Goal: Task Accomplishment & Management: Manage account settings

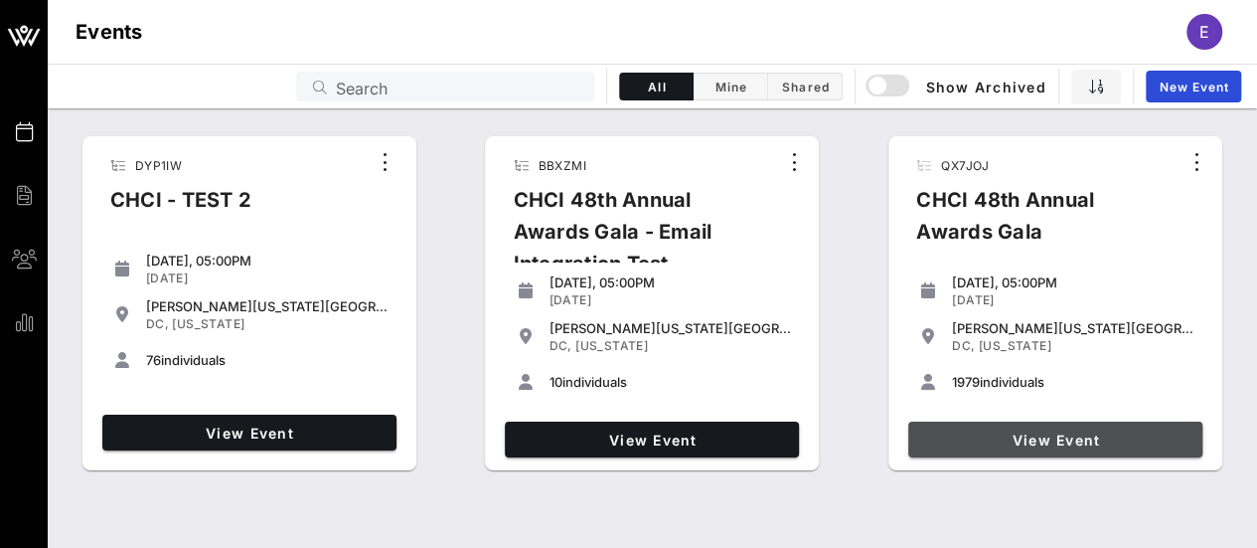
click at [1054, 447] on link "View Event" at bounding box center [1055, 439] width 294 height 36
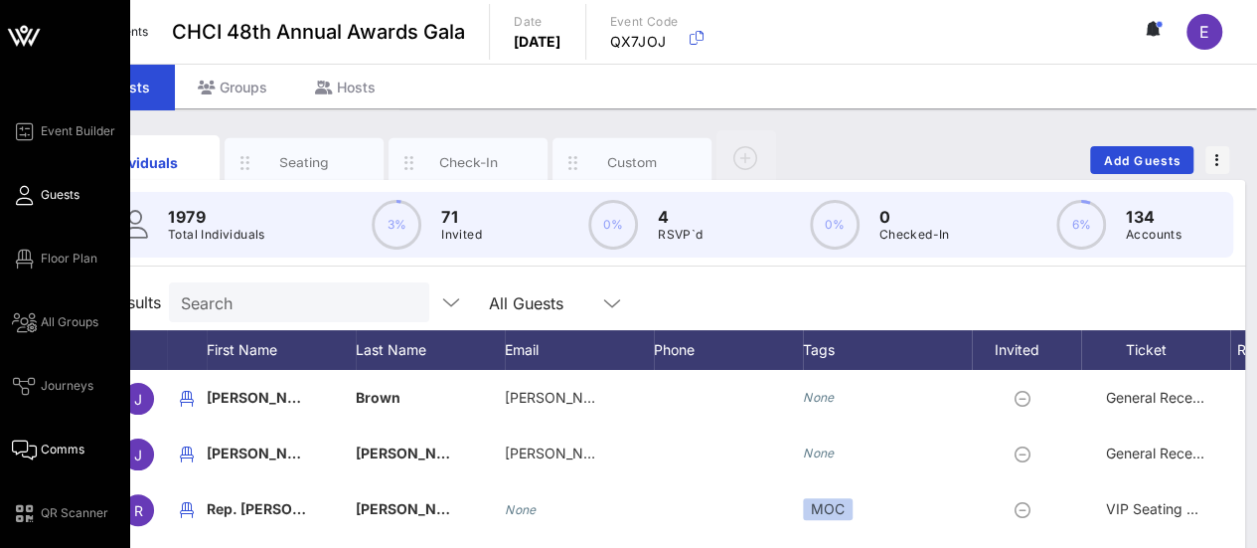
click at [52, 440] on span "Comms" at bounding box center [63, 449] width 44 height 18
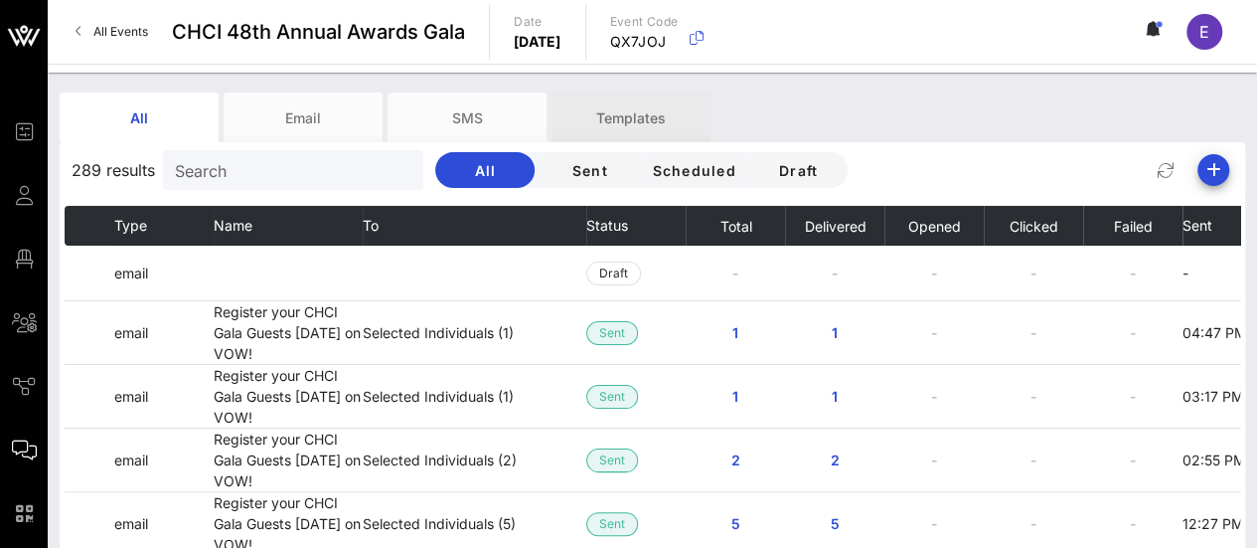
click at [651, 122] on div "Templates" at bounding box center [631, 117] width 159 height 50
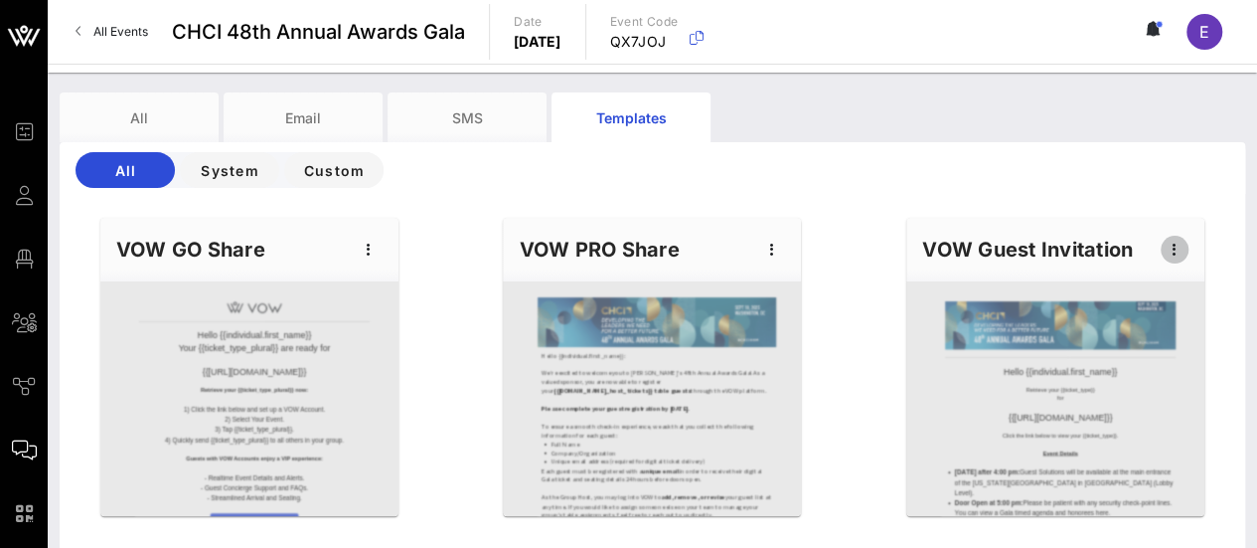
click at [1178, 247] on icon "button" at bounding box center [1175, 250] width 24 height 24
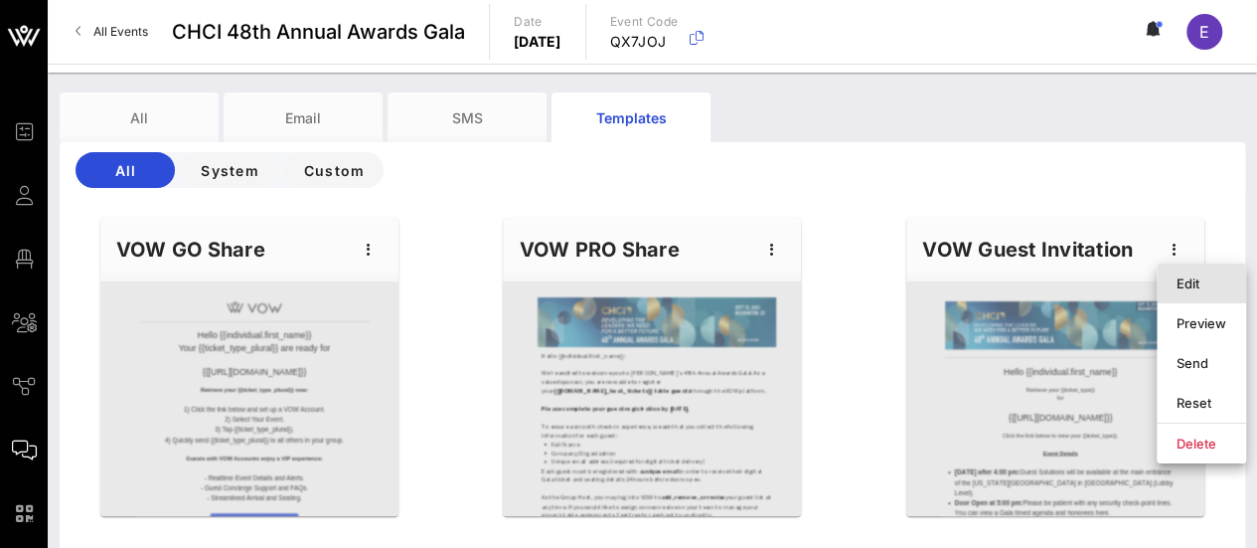
click at [1196, 285] on div "Edit" at bounding box center [1202, 283] width 50 height 16
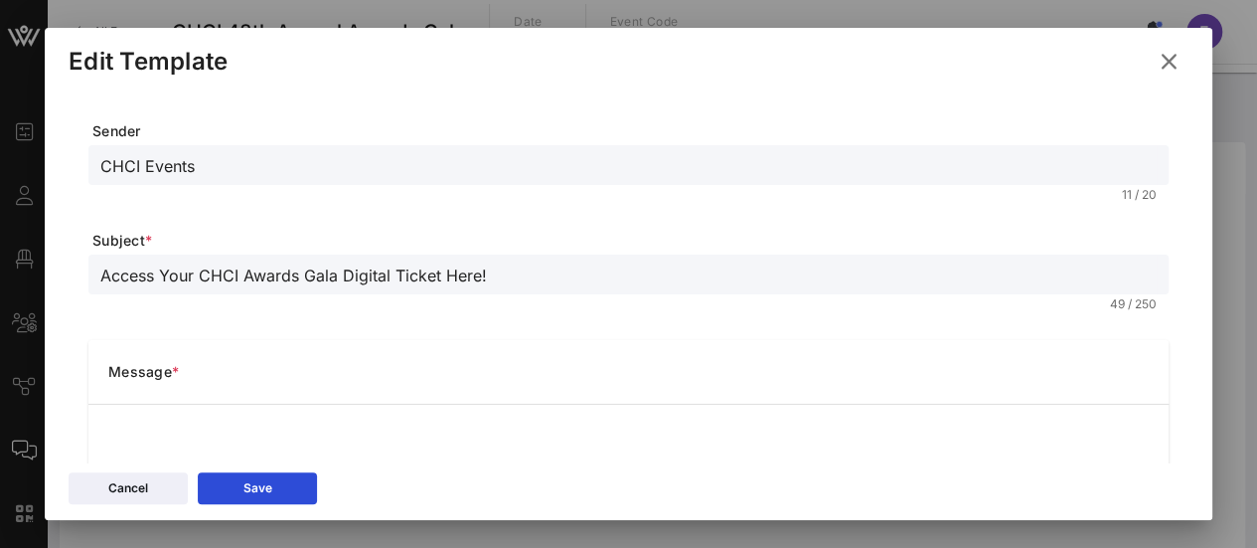
click at [1170, 61] on icon at bounding box center [1169, 61] width 28 height 25
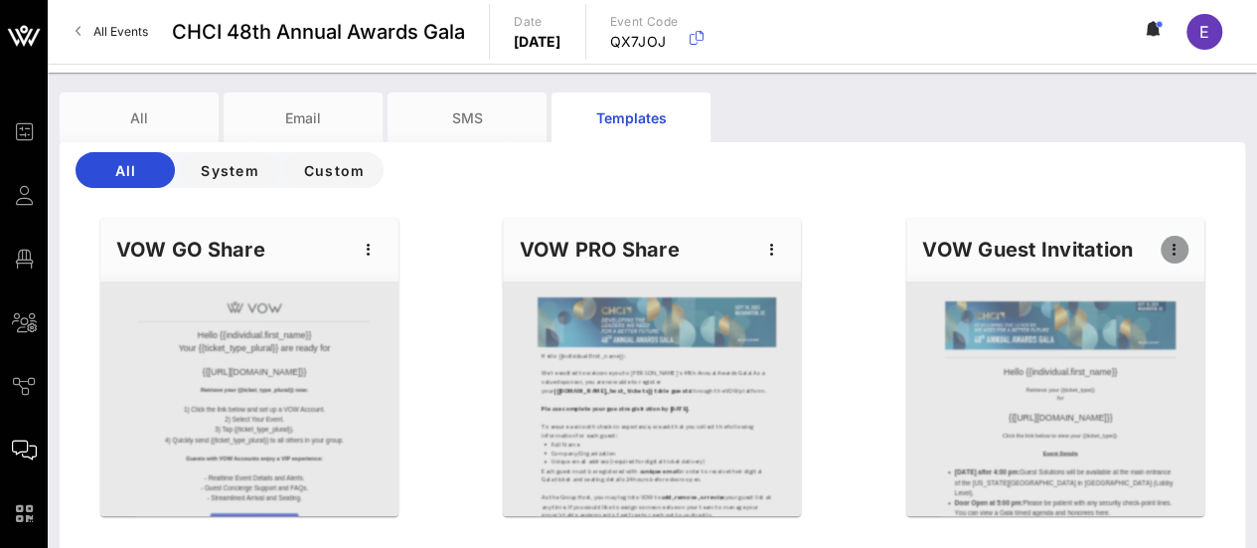
click at [1181, 257] on icon "button" at bounding box center [1175, 250] width 24 height 24
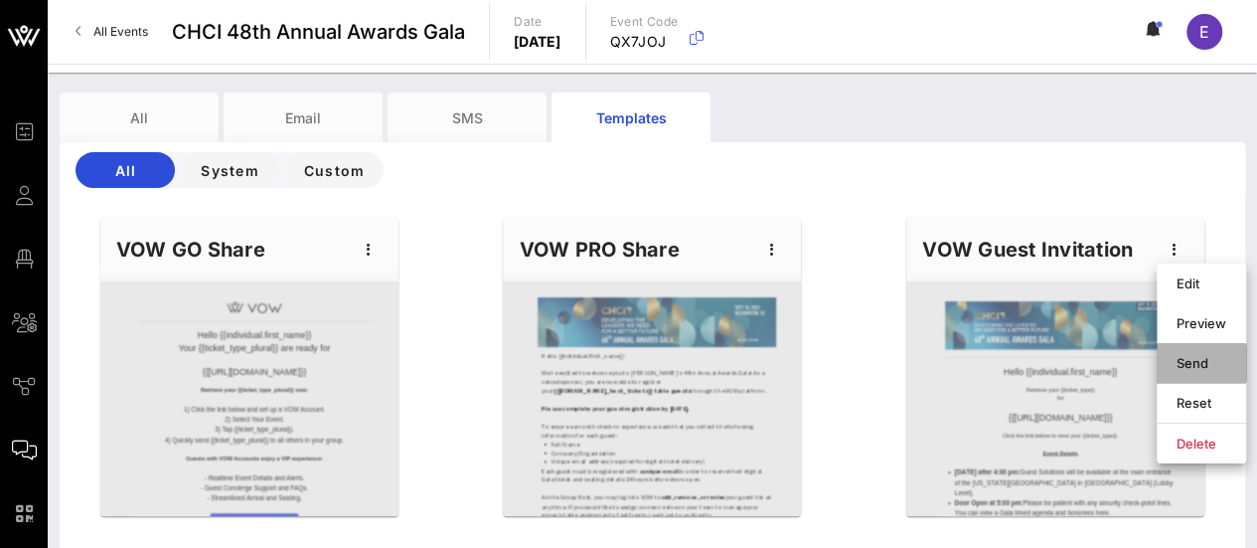
click at [1177, 369] on div "Send" at bounding box center [1202, 363] width 50 height 16
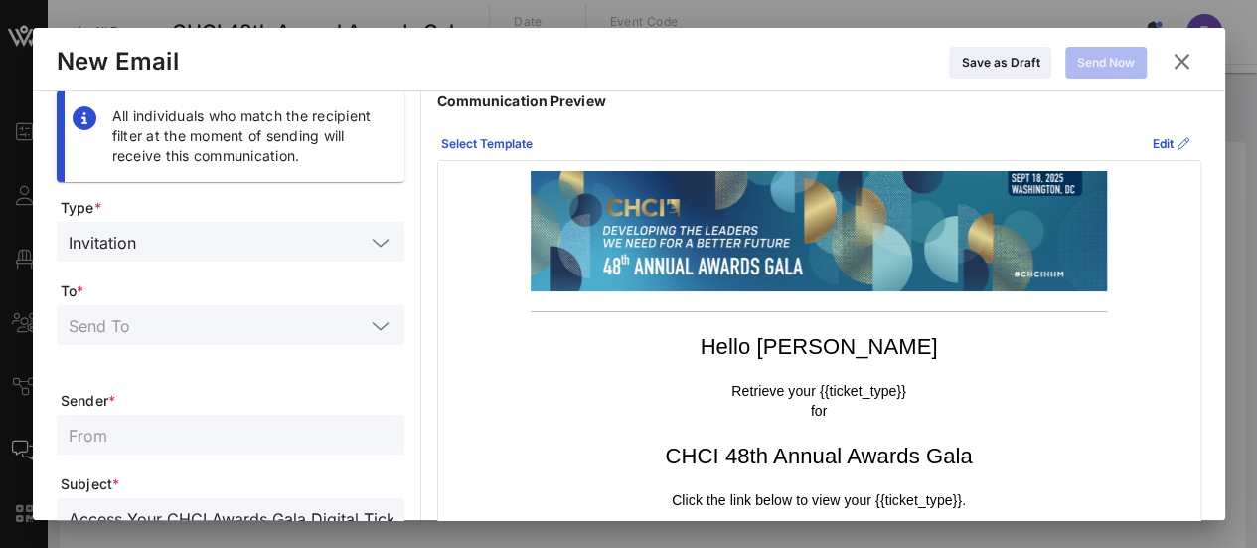
click at [1193, 57] on icon at bounding box center [1182, 61] width 28 height 25
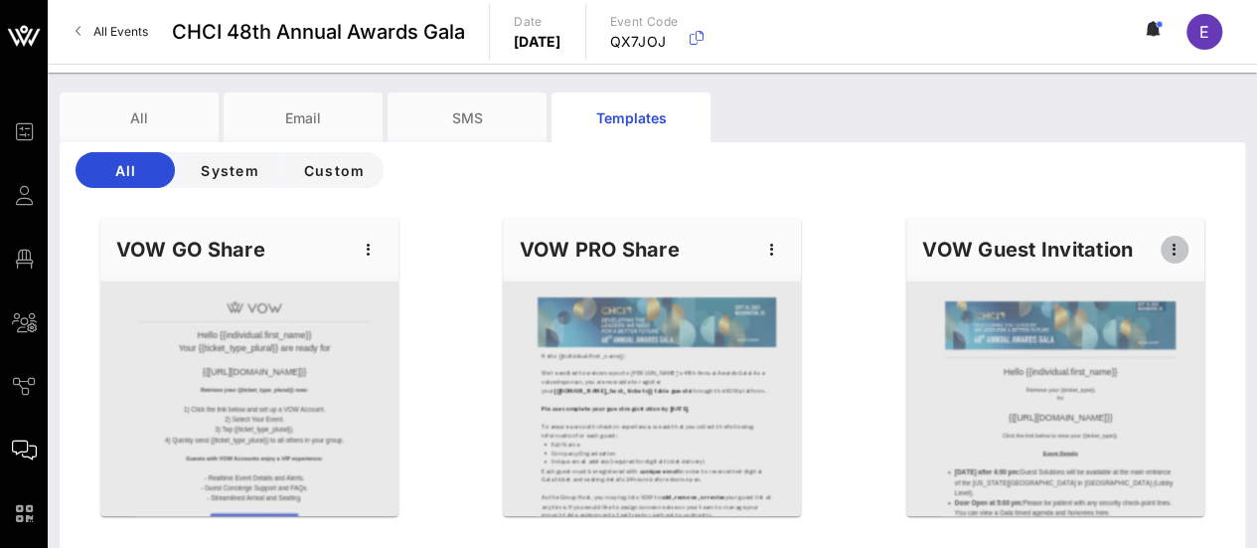
click at [1177, 246] on icon "button" at bounding box center [1175, 250] width 24 height 24
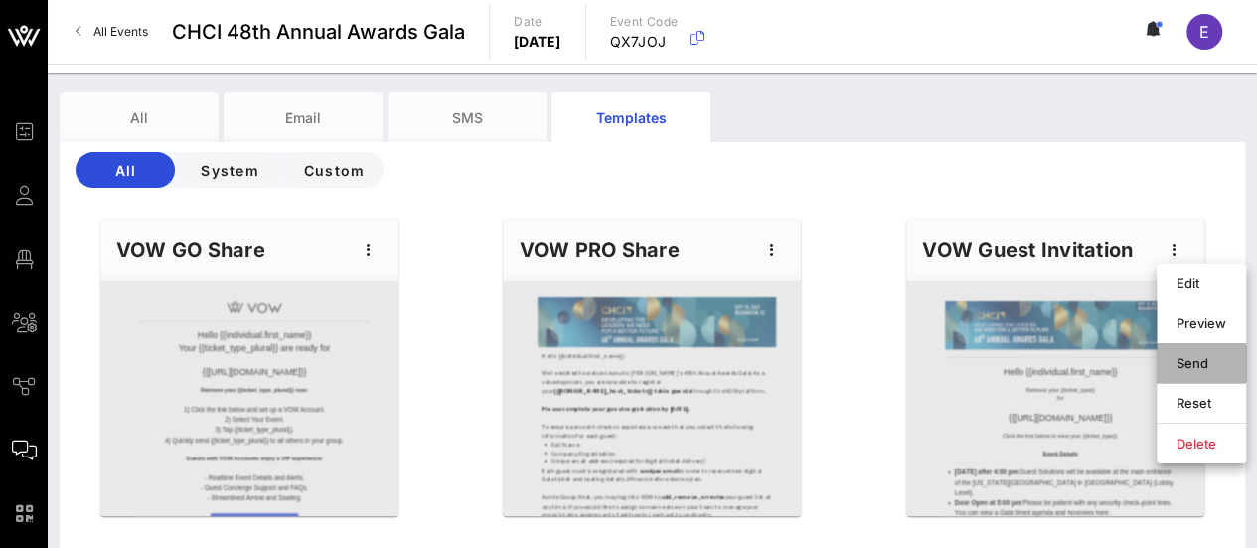
click at [1200, 363] on div "Send" at bounding box center [1202, 363] width 50 height 16
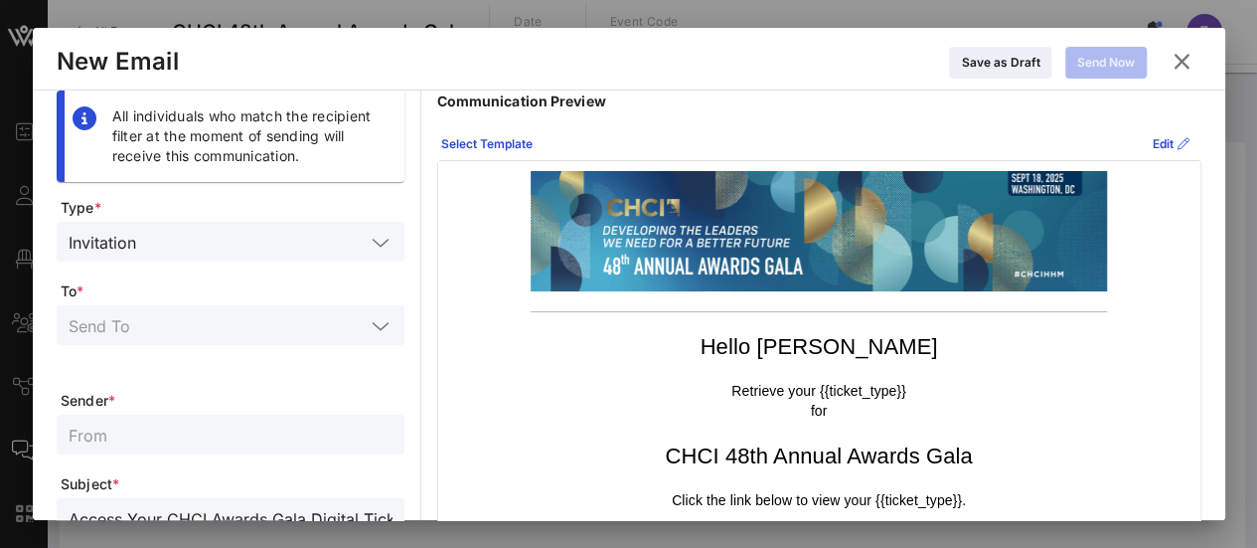
scroll to position [14, 0]
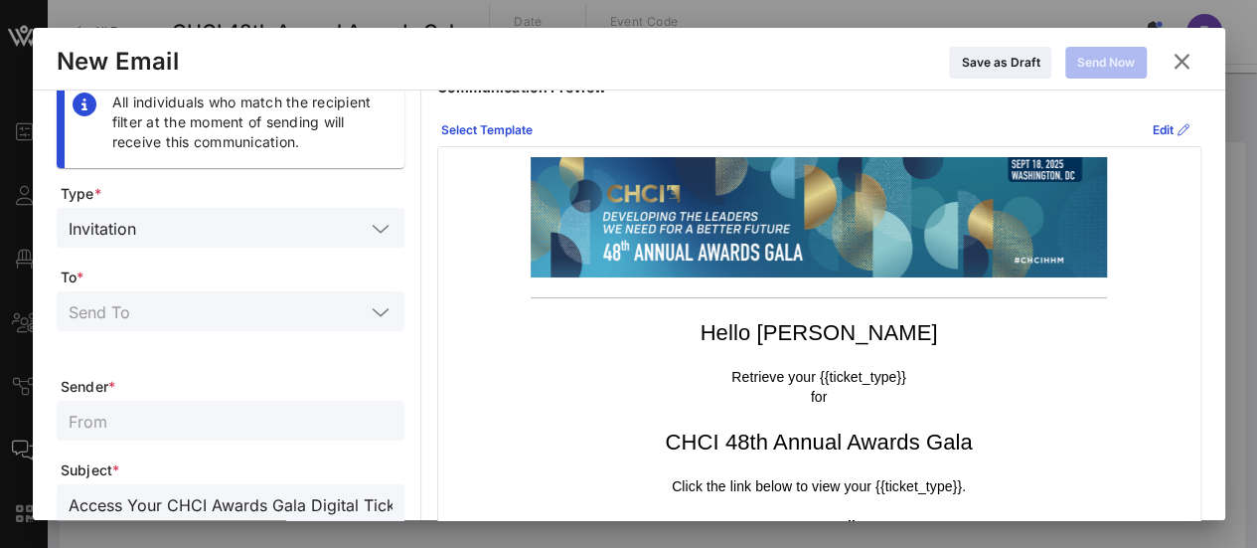
click at [1183, 59] on icon at bounding box center [1182, 61] width 28 height 25
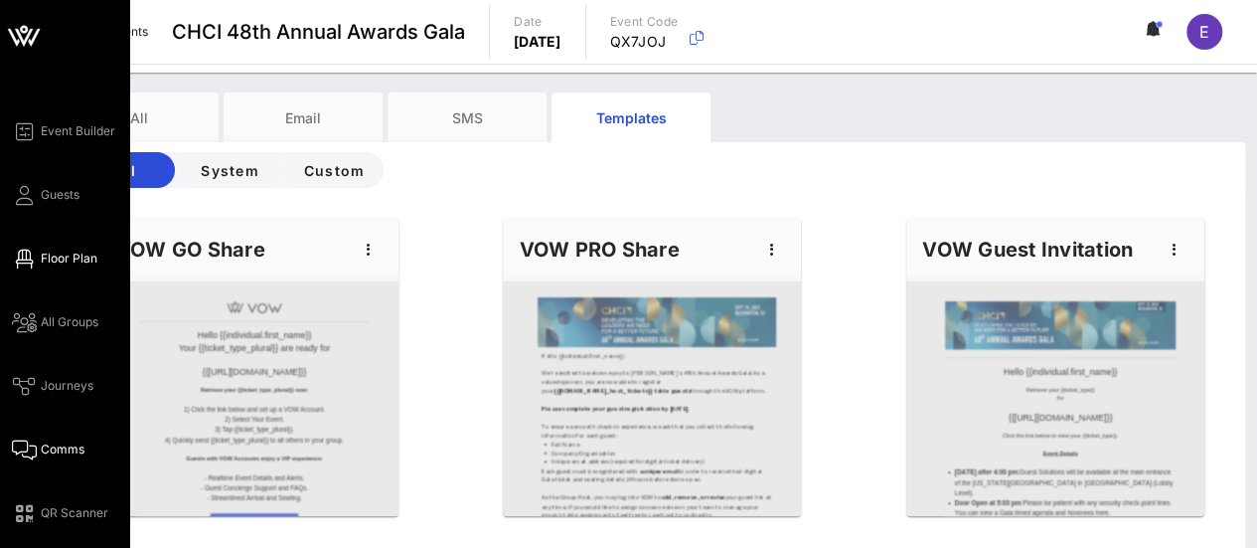
click at [71, 263] on span "Floor Plan" at bounding box center [69, 258] width 57 height 18
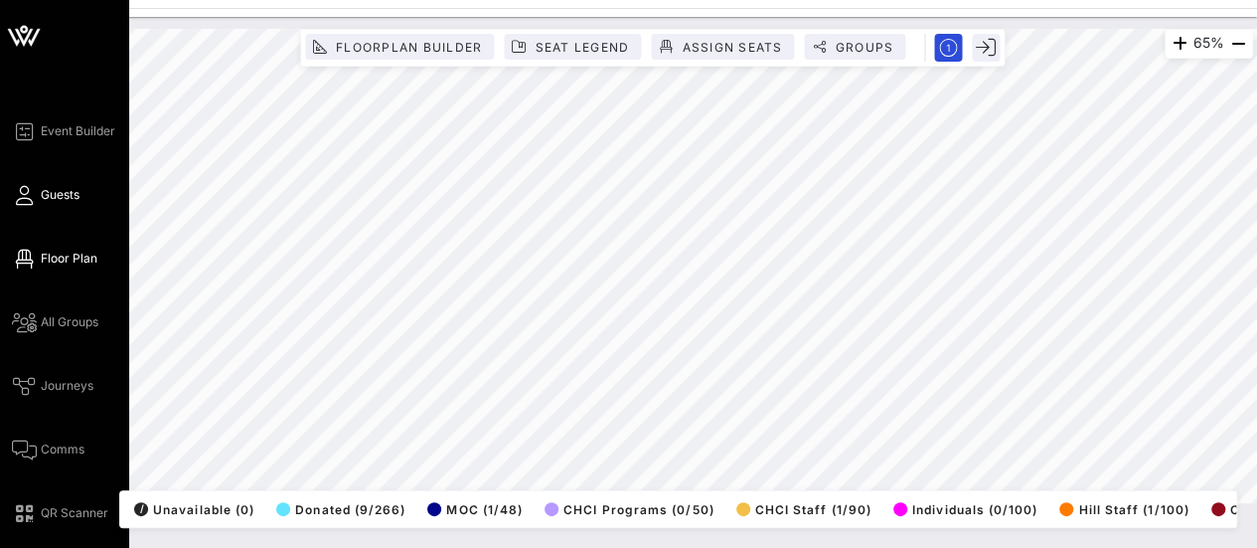
click at [62, 199] on span "Guests" at bounding box center [60, 195] width 39 height 18
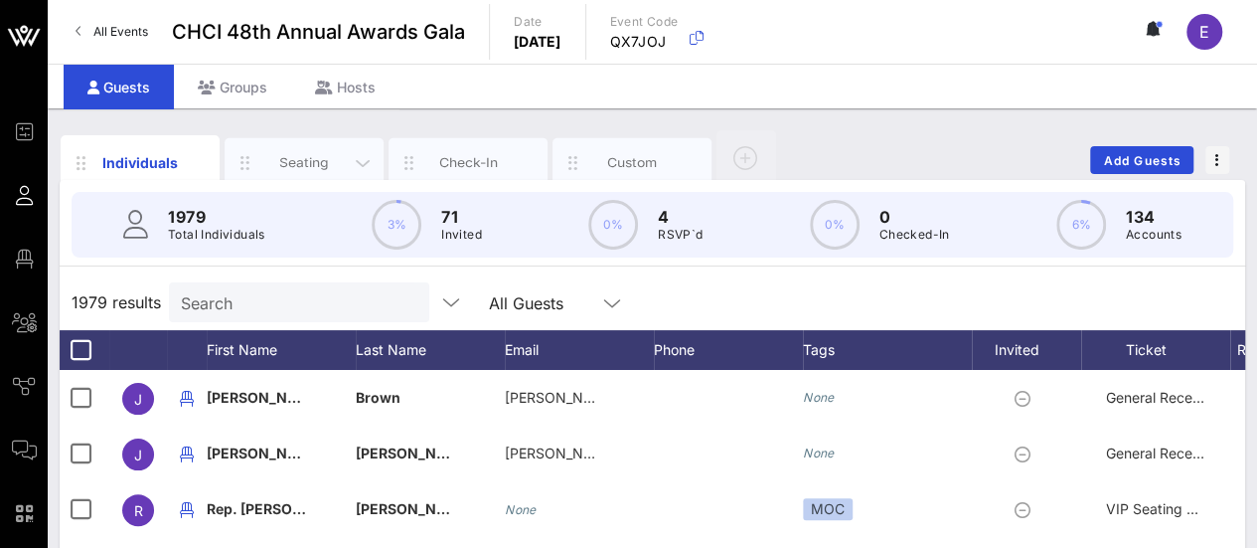
click at [290, 164] on div "Seating" at bounding box center [304, 162] width 88 height 19
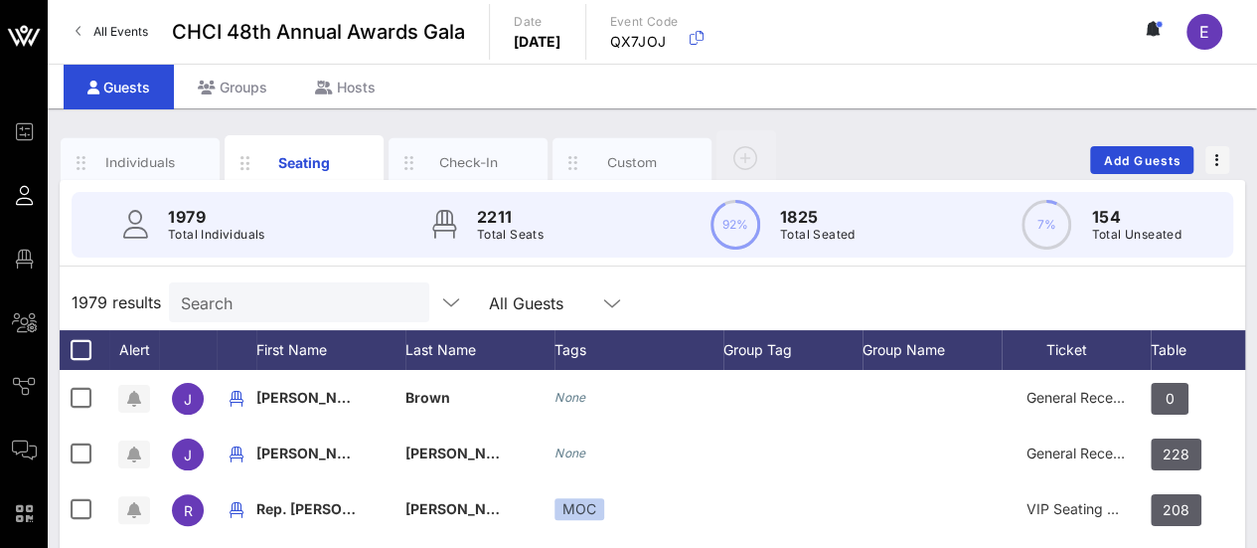
click at [270, 303] on input "Search" at bounding box center [297, 302] width 233 height 26
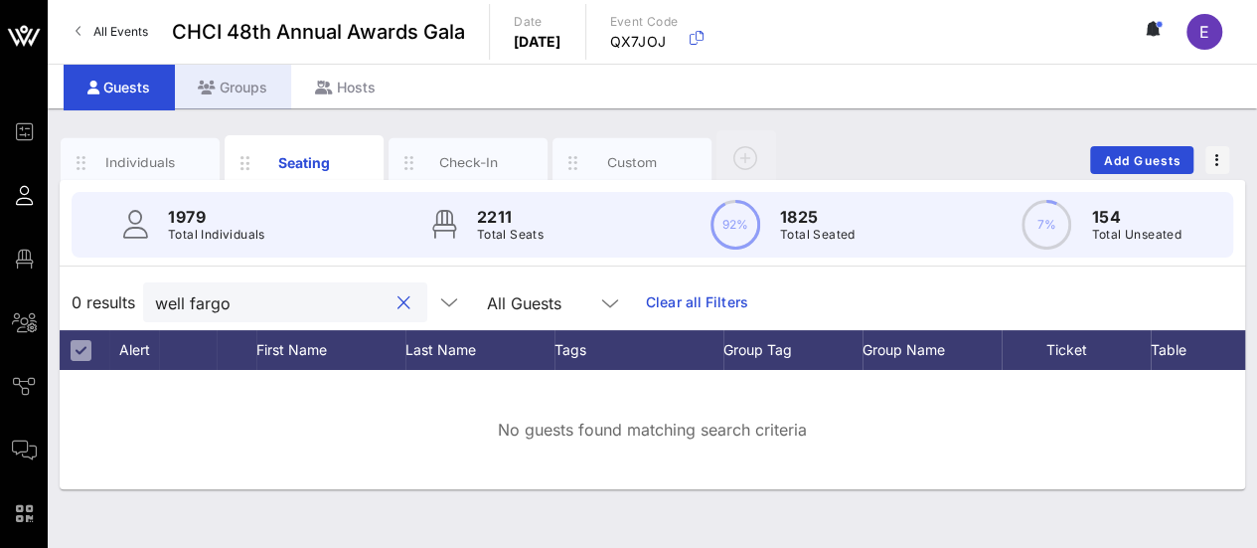
type input "well fargo"
click at [244, 80] on div "Groups" at bounding box center [232, 87] width 117 height 45
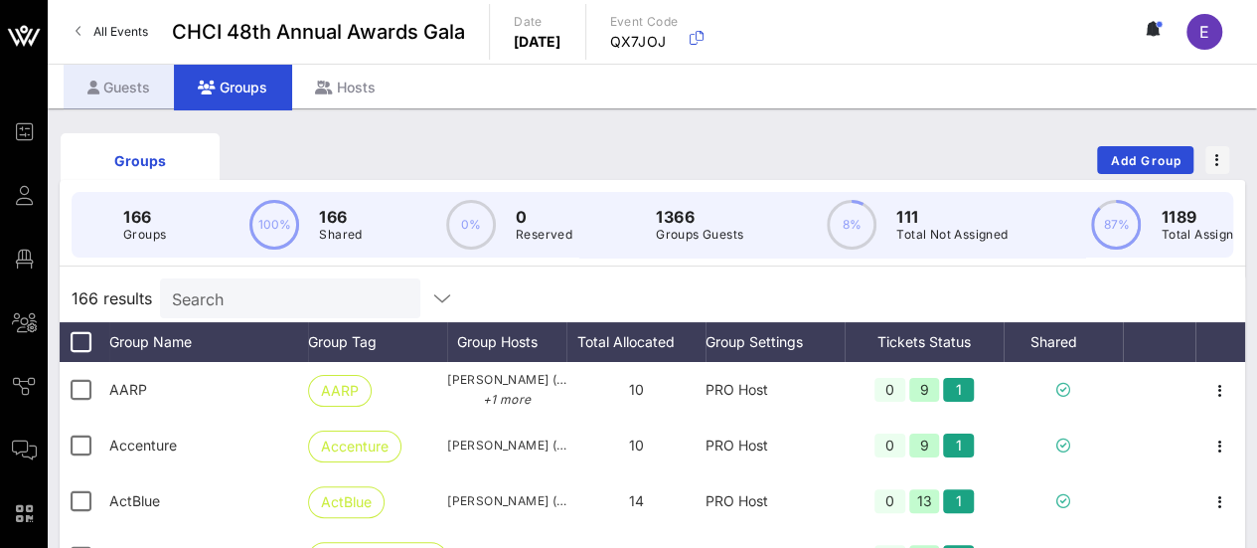
click at [113, 87] on div "Guests" at bounding box center [119, 87] width 110 height 45
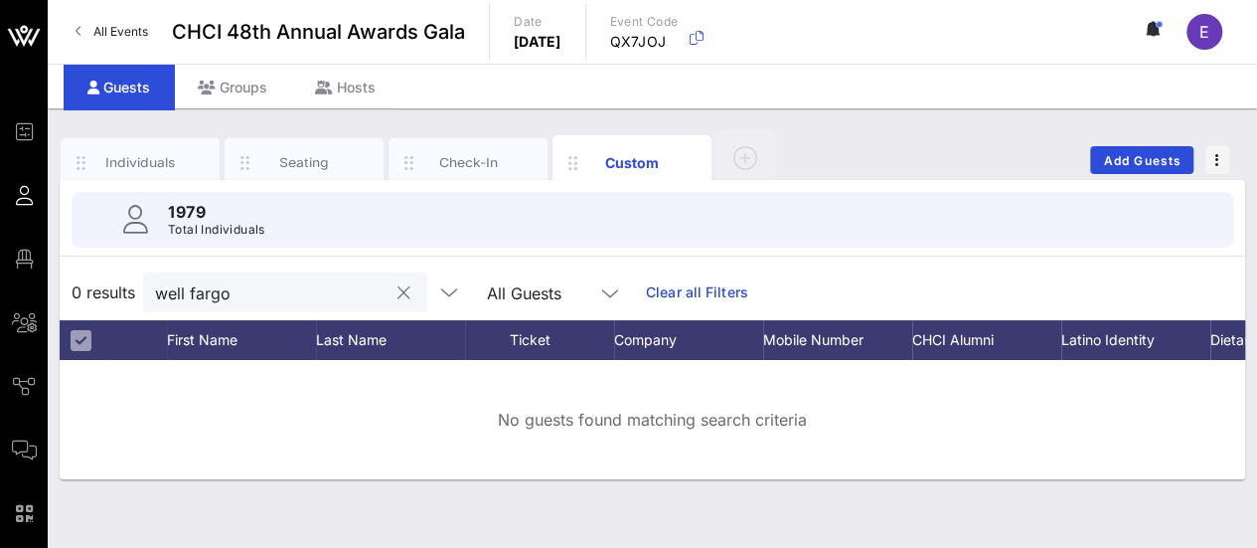
click at [388, 300] on div at bounding box center [402, 293] width 28 height 24
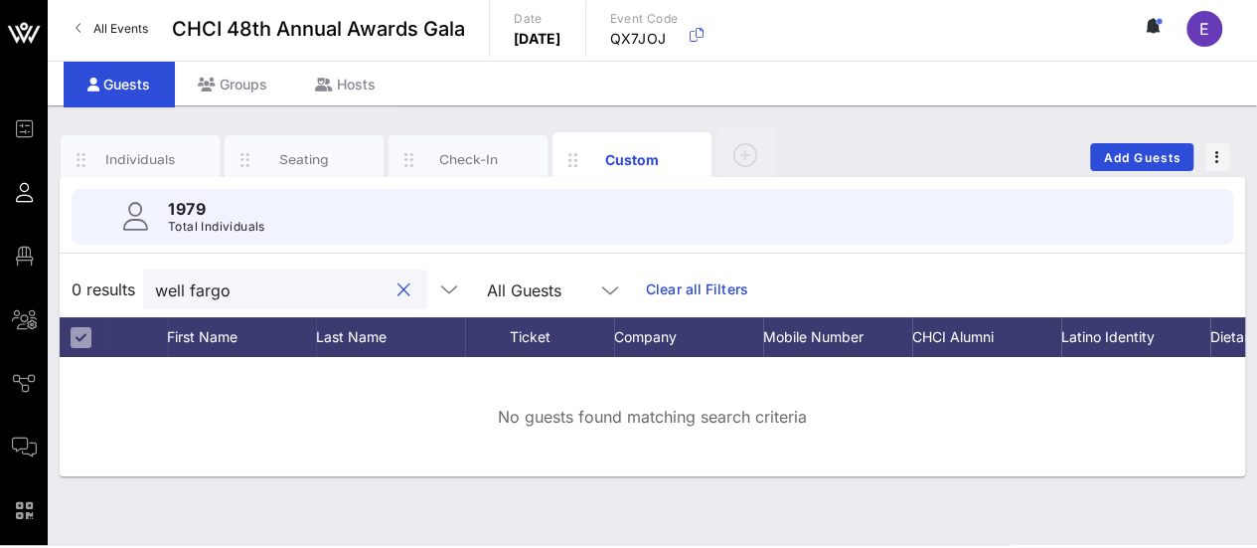
scroll to position [8, 0]
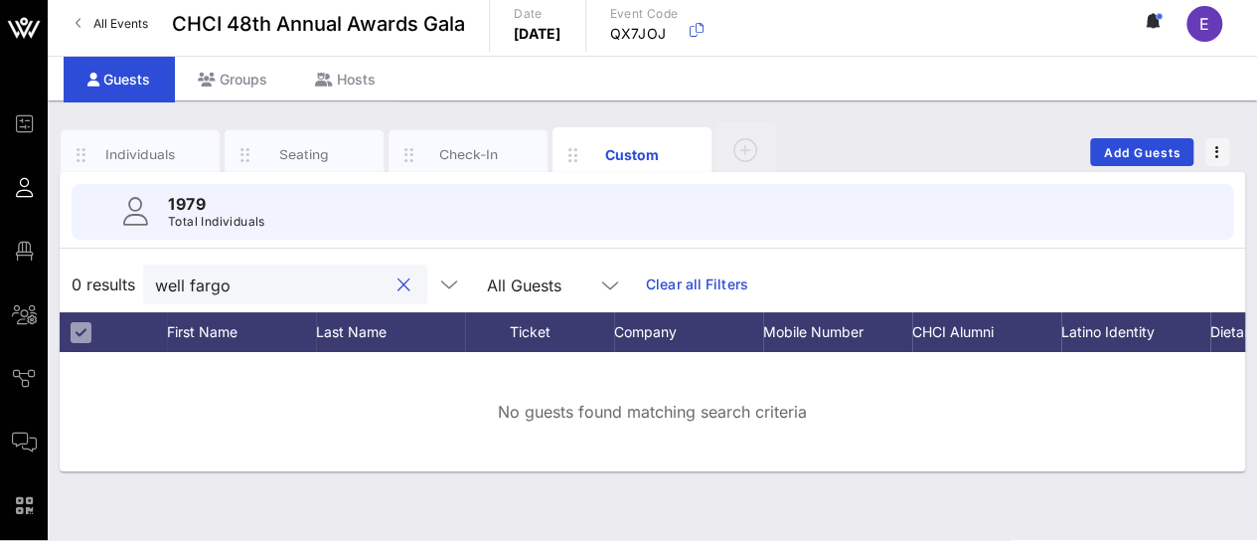
click at [392, 294] on div at bounding box center [404, 285] width 24 height 24
click at [398, 289] on button "clear icon" at bounding box center [404, 285] width 13 height 20
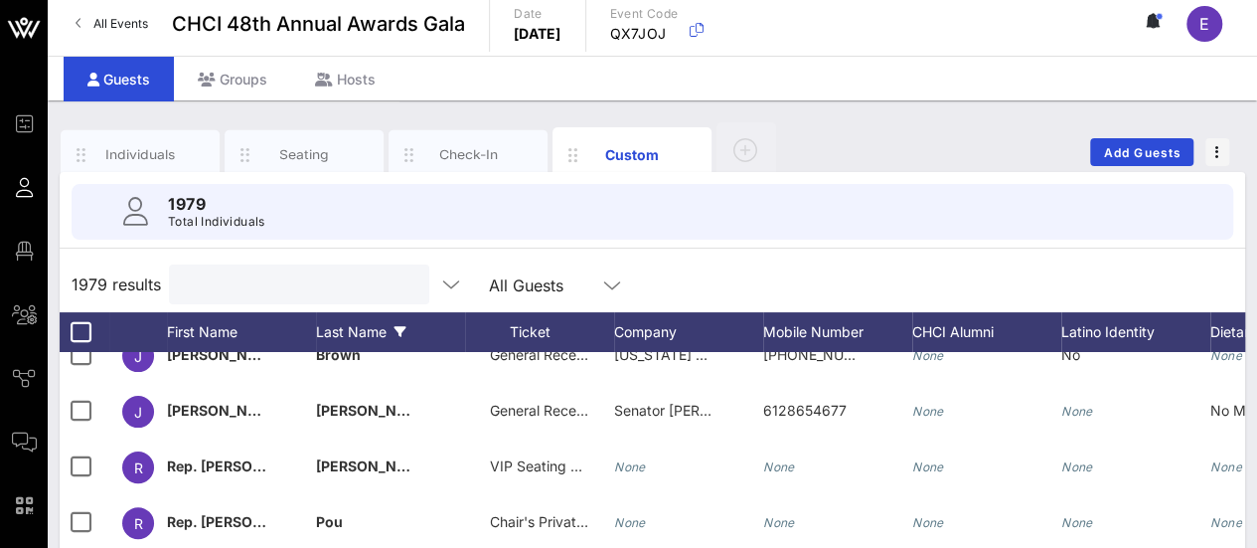
scroll to position [24, 0]
click at [250, 258] on div "1979 results Search All Guests" at bounding box center [653, 284] width 1186 height 56
click at [267, 297] on div "Search" at bounding box center [297, 284] width 233 height 40
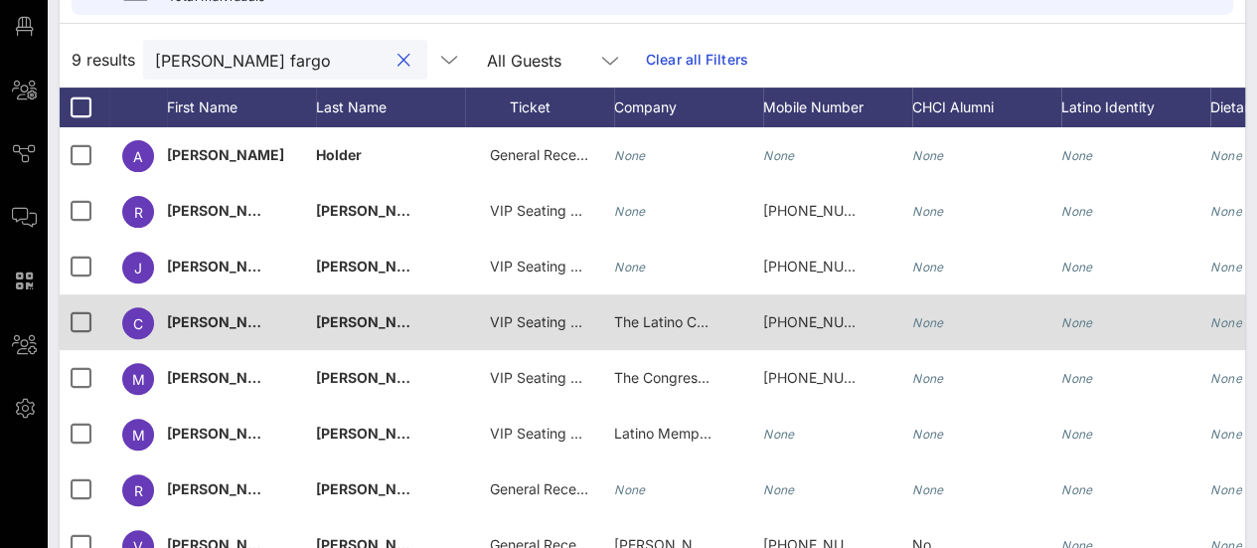
scroll to position [232, 0]
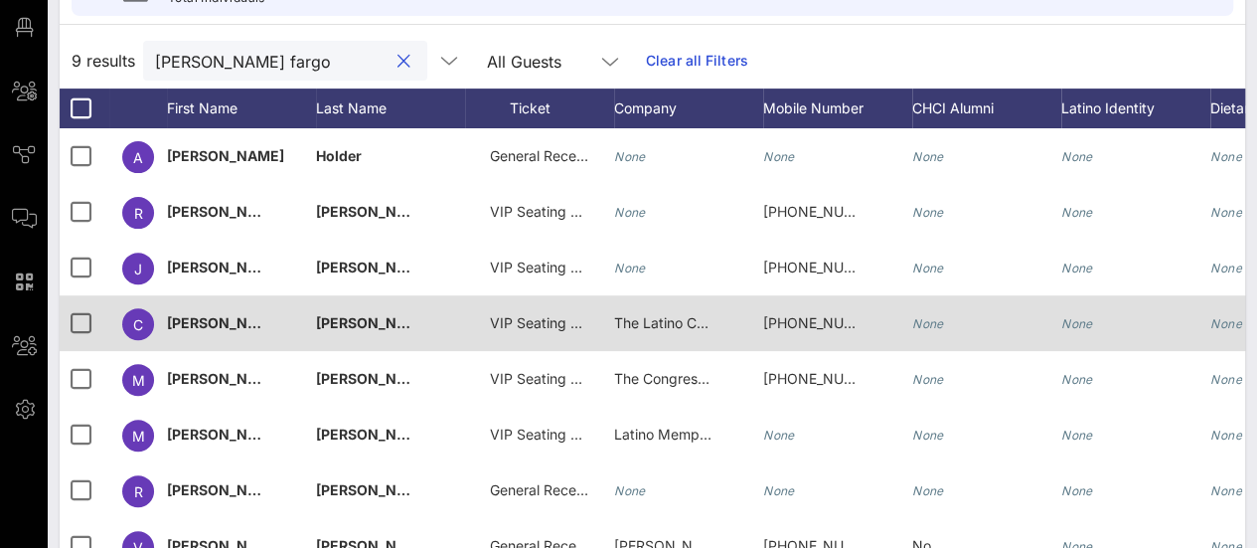
click at [545, 324] on span "VIP Seating & Chair's Private Reception" at bounding box center [618, 322] width 257 height 17
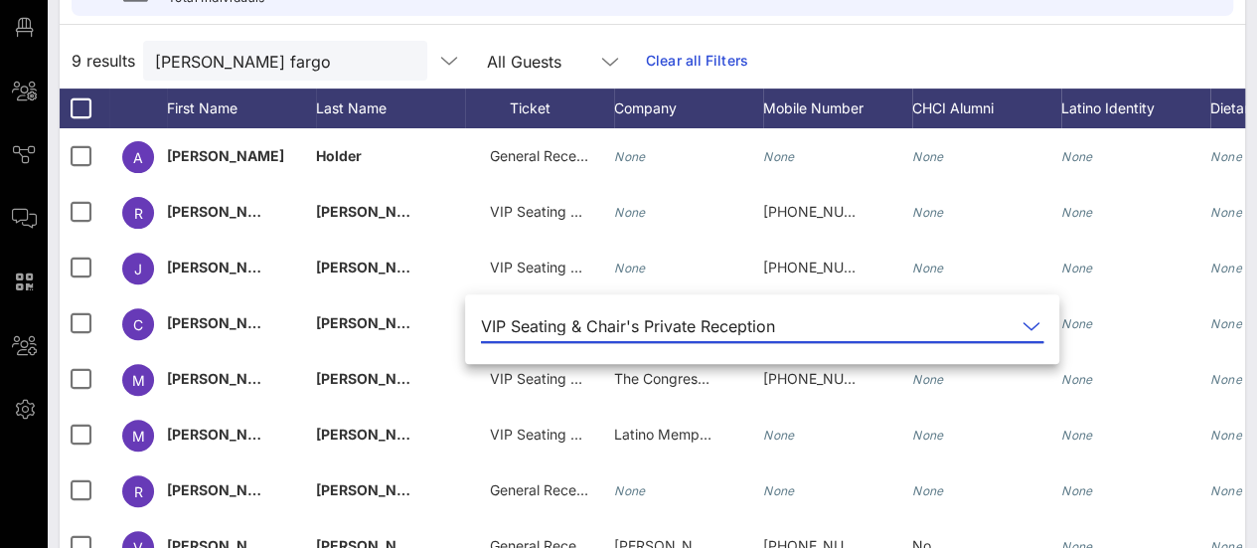
click at [803, 67] on div "9 results [PERSON_NAME] fargo All Guests Clear all Filters" at bounding box center [653, 61] width 1186 height 56
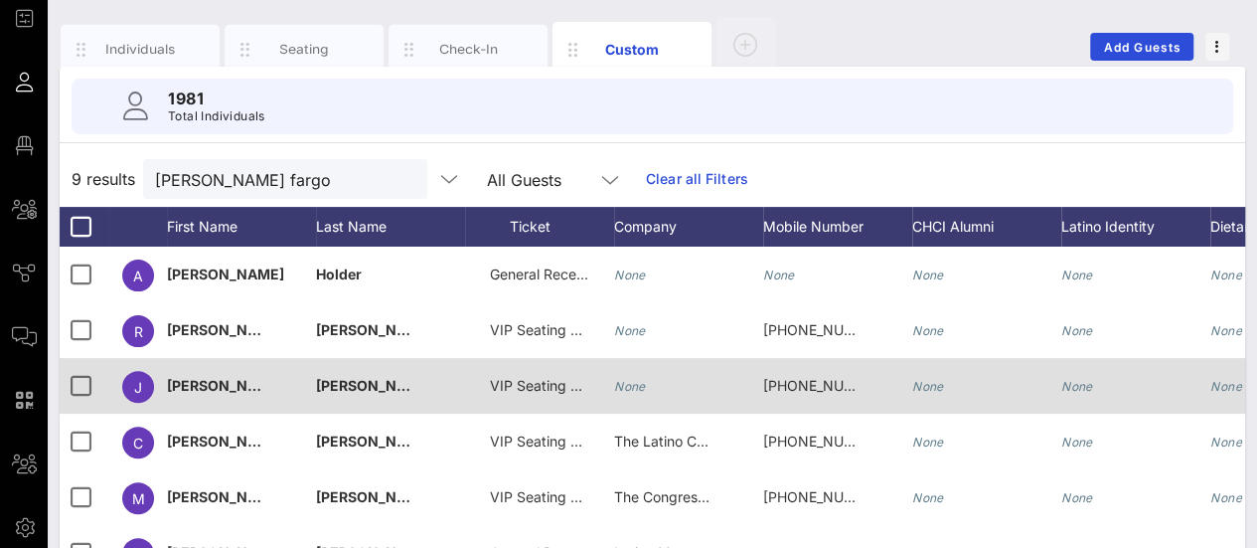
scroll to position [114, 0]
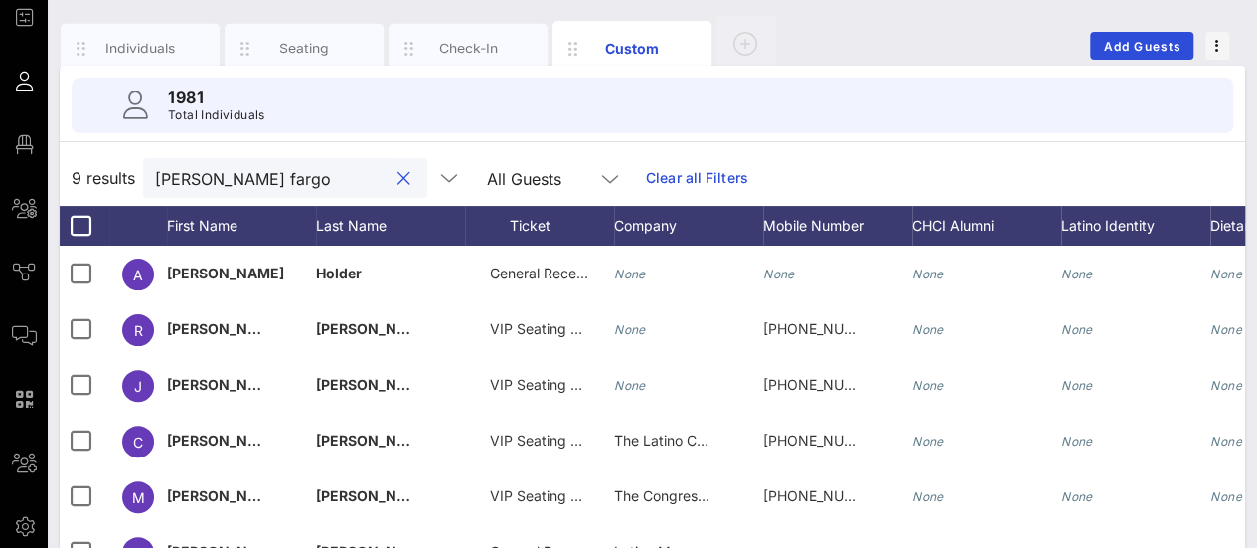
click at [237, 178] on input "[PERSON_NAME] fargo" at bounding box center [271, 178] width 233 height 26
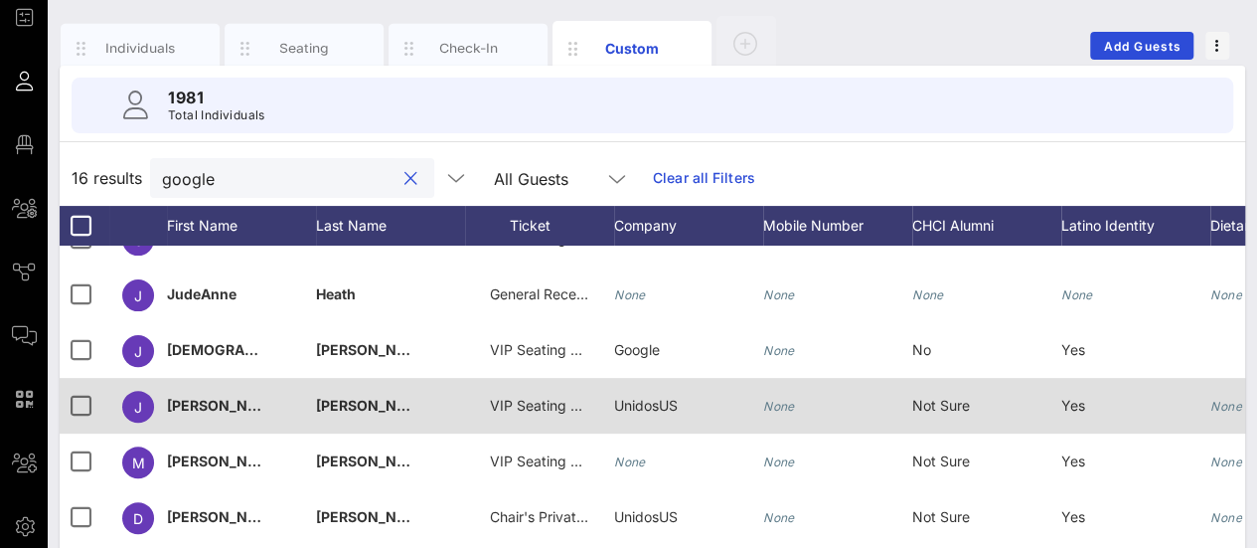
scroll to position [0, 0]
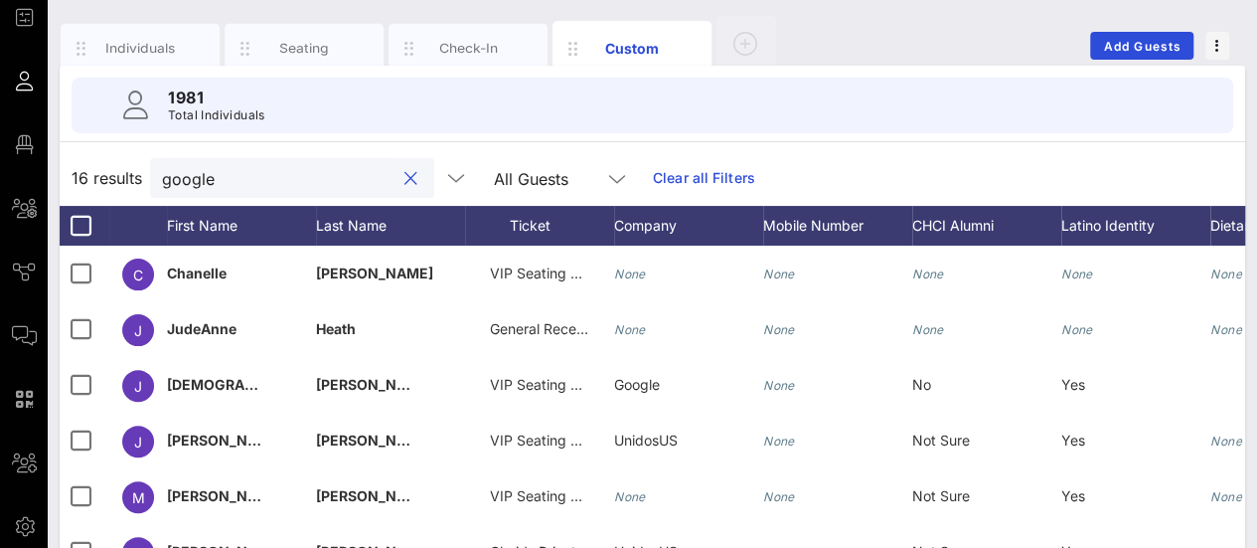
click at [254, 175] on input "google" at bounding box center [278, 178] width 233 height 26
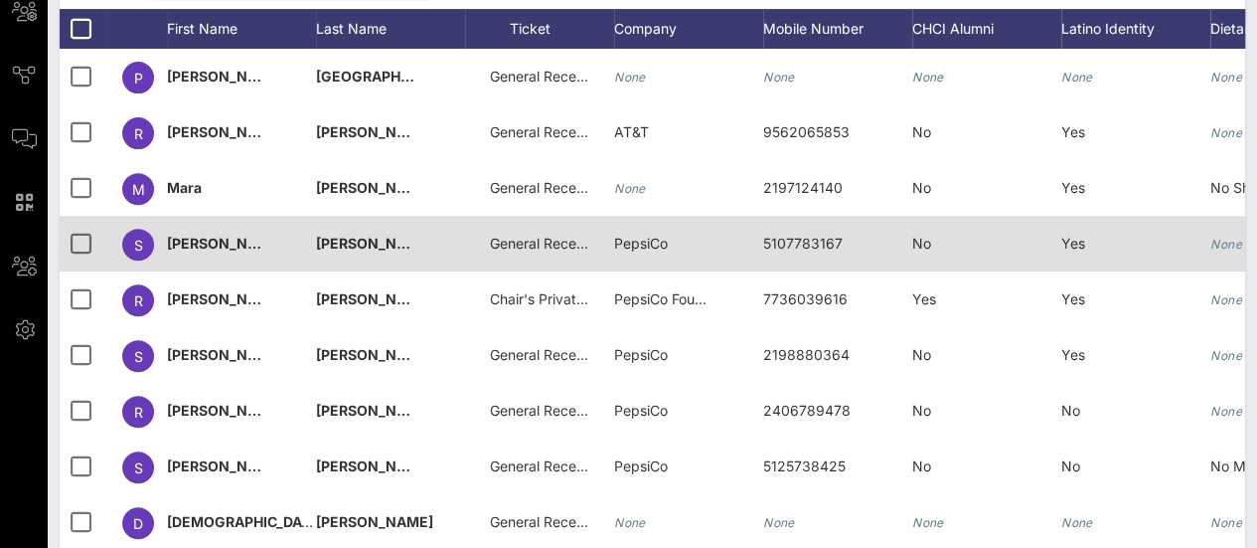
scroll to position [110, 0]
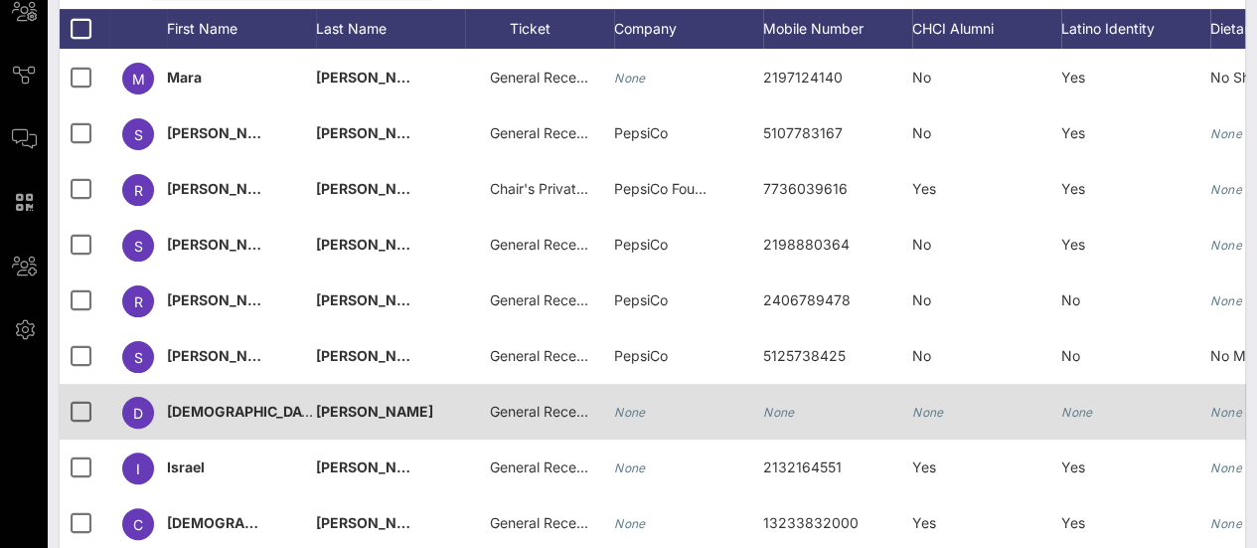
click at [536, 416] on span "General Reception" at bounding box center [549, 410] width 119 height 17
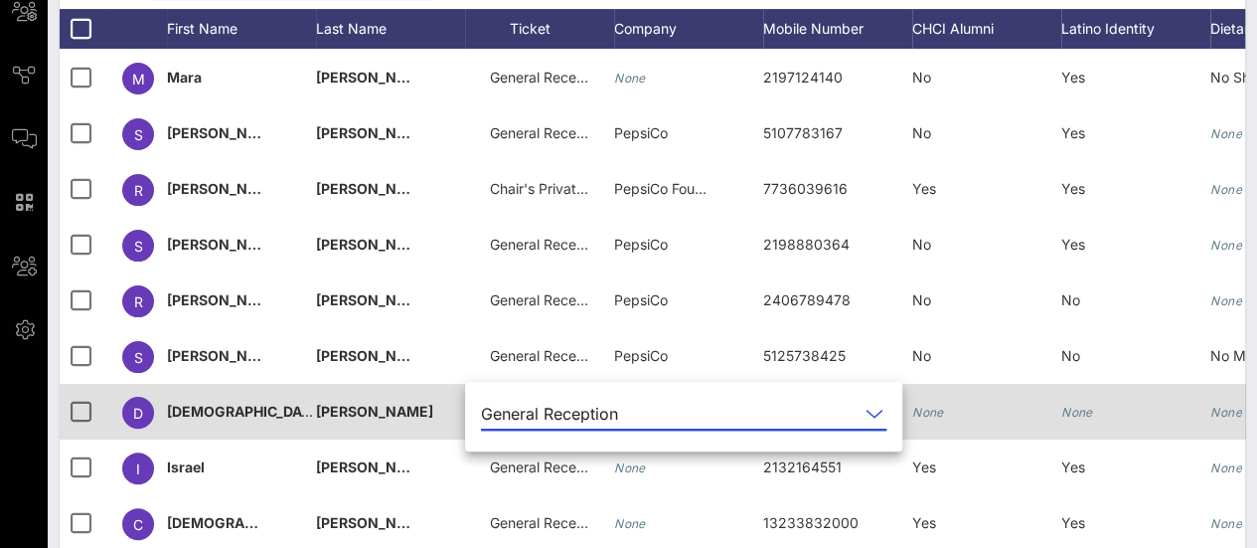
click at [536, 416] on div "Event Builder Guests Floor Plan All Groups Journeys Comms QR Scanner Team Setti…" at bounding box center [628, 177] width 1257 height 976
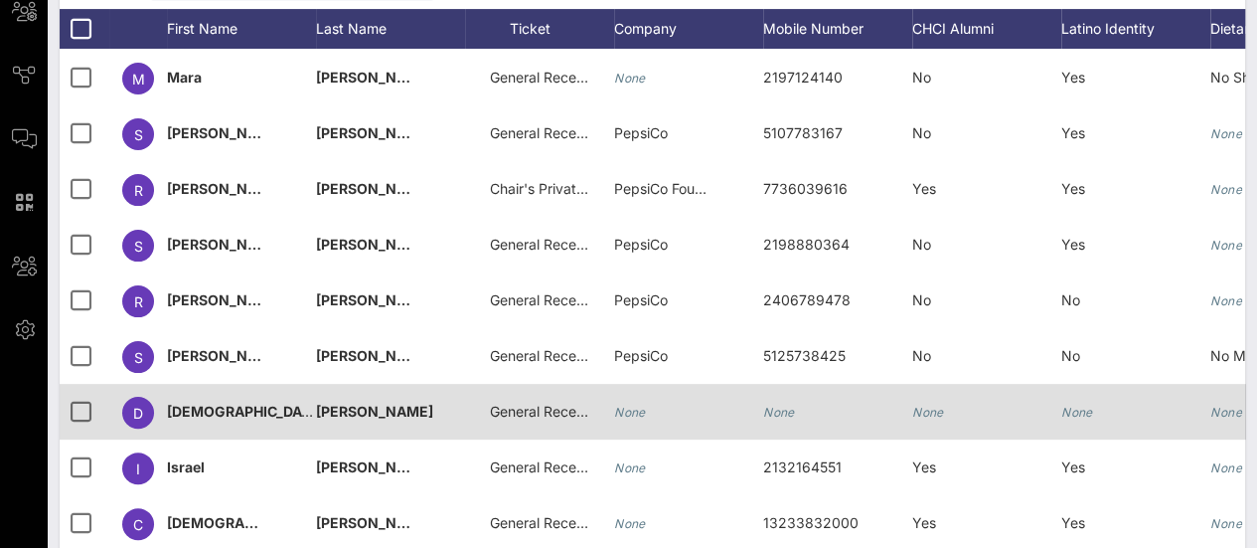
click at [553, 402] on span "General Reception" at bounding box center [549, 410] width 119 height 17
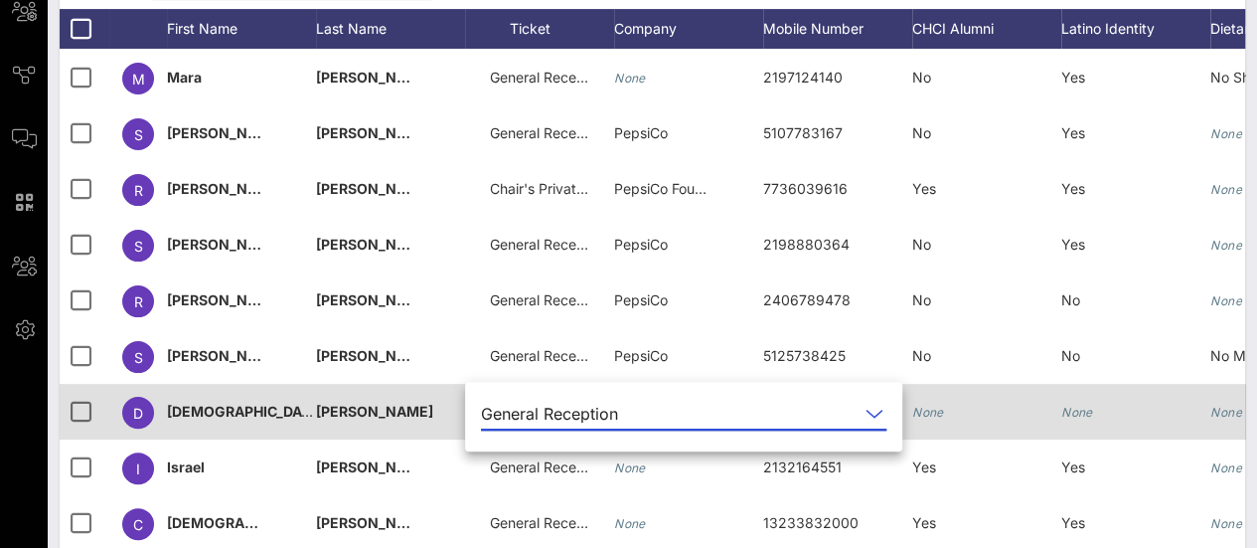
click at [553, 402] on div "Event Builder Guests Floor Plan All Groups Journeys Comms QR Scanner Team Setti…" at bounding box center [628, 177] width 1257 height 976
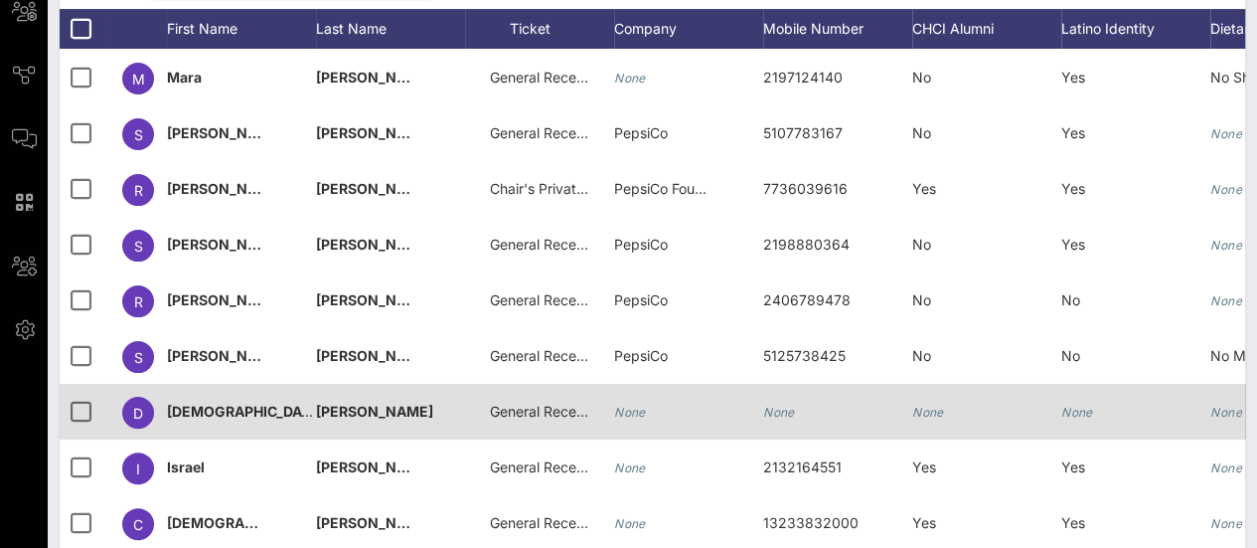
click at [553, 405] on span "General Reception" at bounding box center [549, 410] width 119 height 17
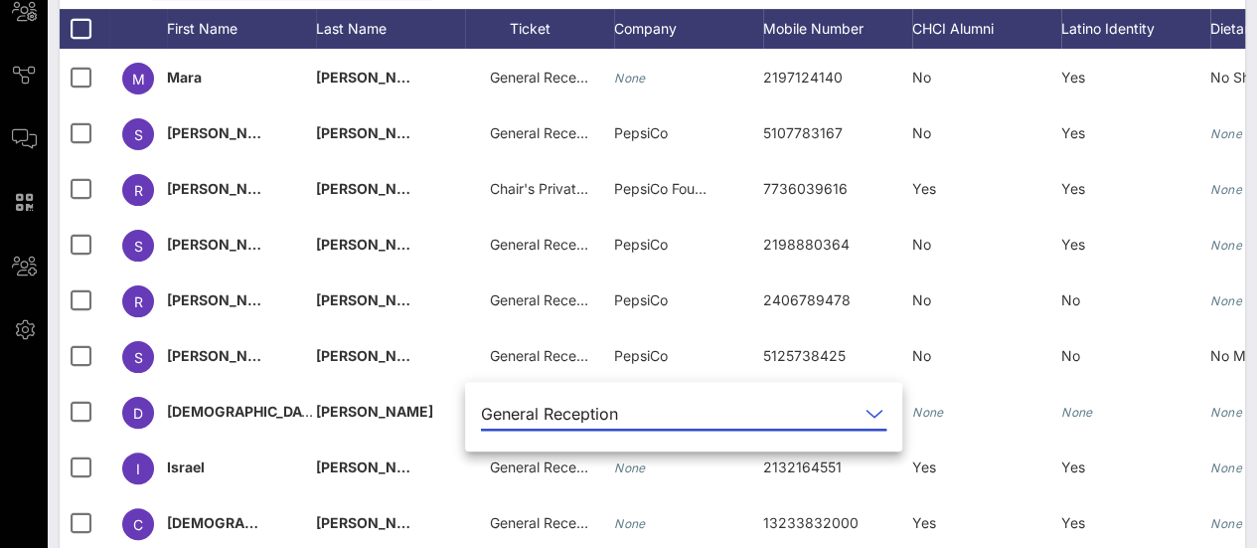
click at [866, 411] on icon at bounding box center [875, 413] width 18 height 24
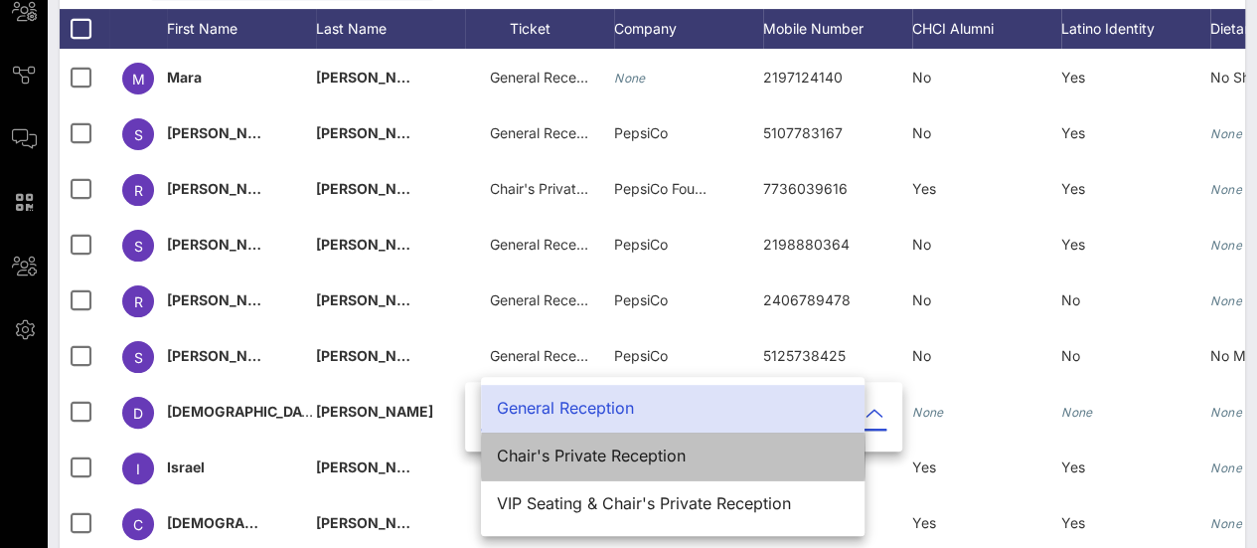
click at [688, 465] on div "Chair's Private Reception" at bounding box center [673, 455] width 352 height 43
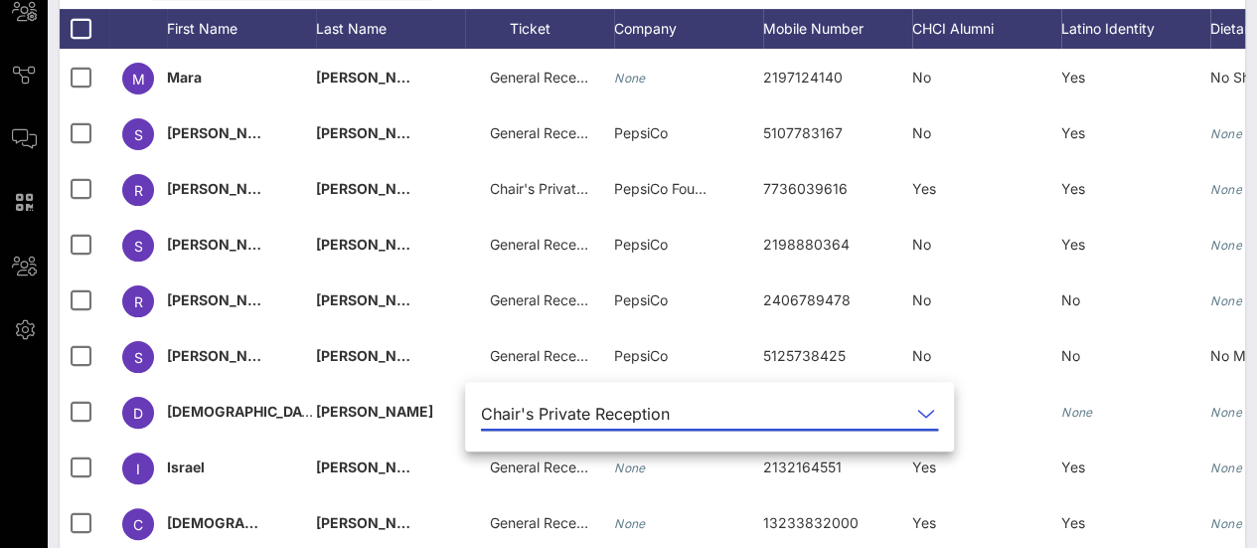
click at [886, 410] on input "text" at bounding box center [794, 414] width 233 height 32
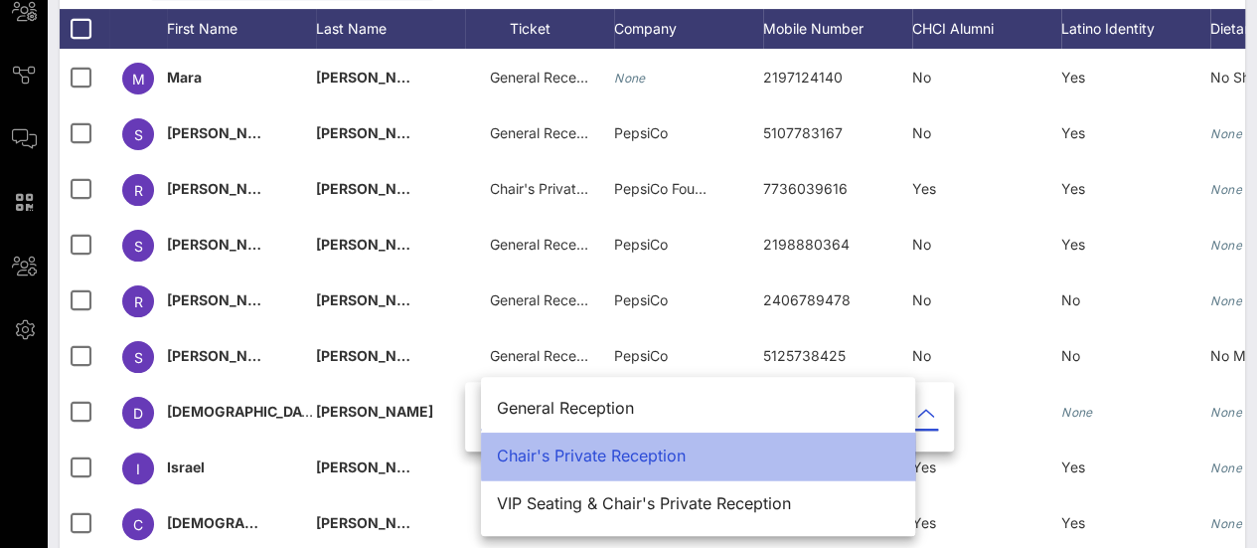
click at [634, 468] on div "Chair's Private Reception" at bounding box center [698, 455] width 402 height 43
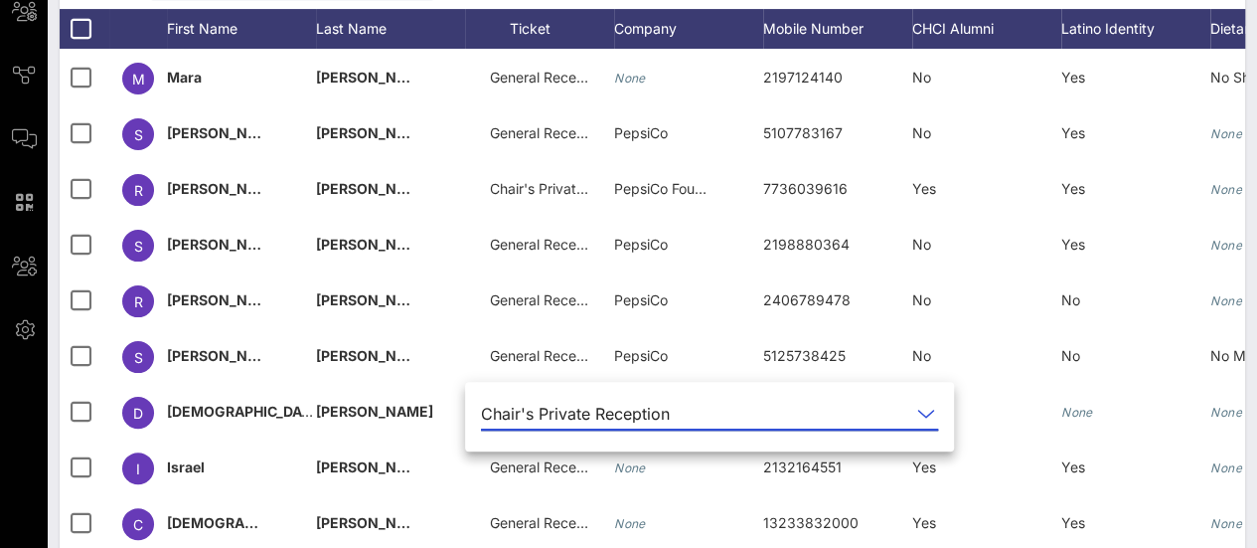
click at [675, 419] on div "Chair's Private Reception" at bounding box center [695, 414] width 429 height 32
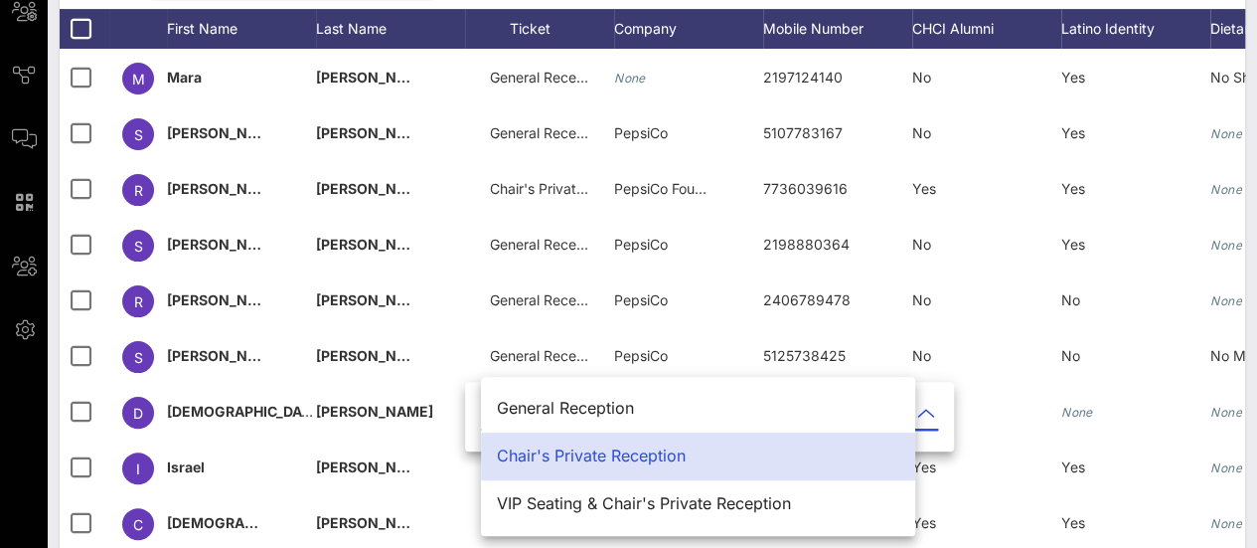
click at [668, 442] on div "Chair's Private Reception" at bounding box center [698, 455] width 402 height 43
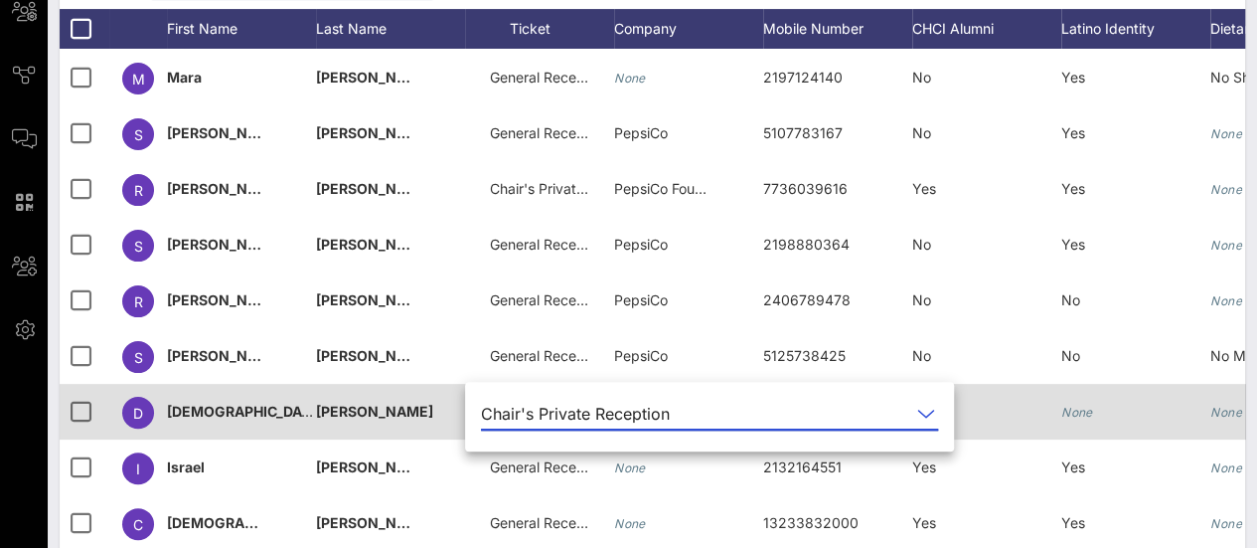
click at [1228, 415] on icon "None" at bounding box center [1226, 411] width 32 height 15
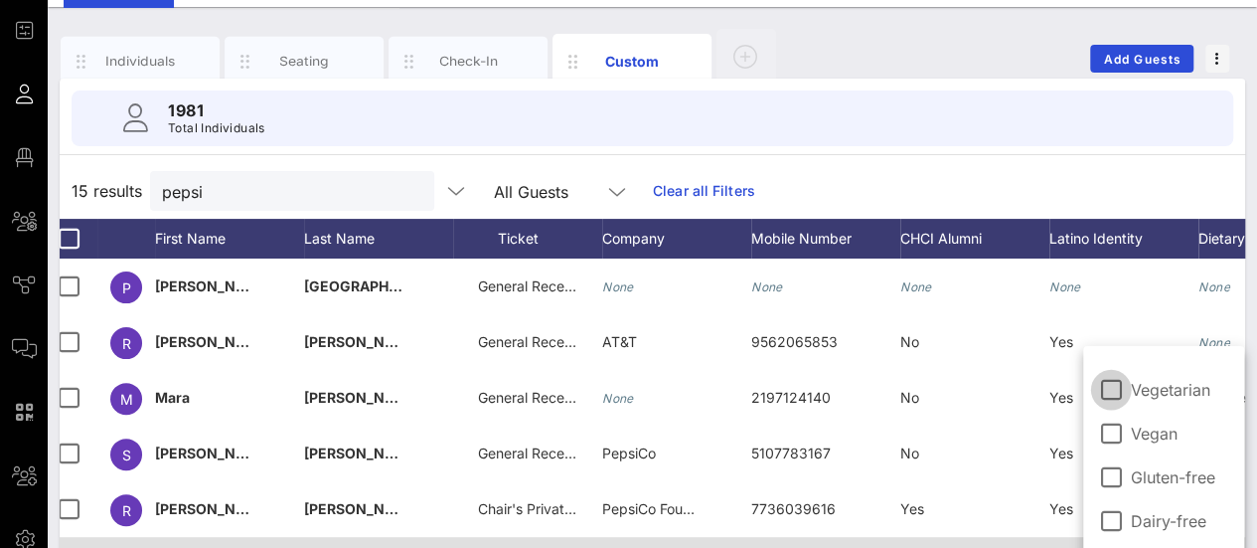
scroll to position [0, 0]
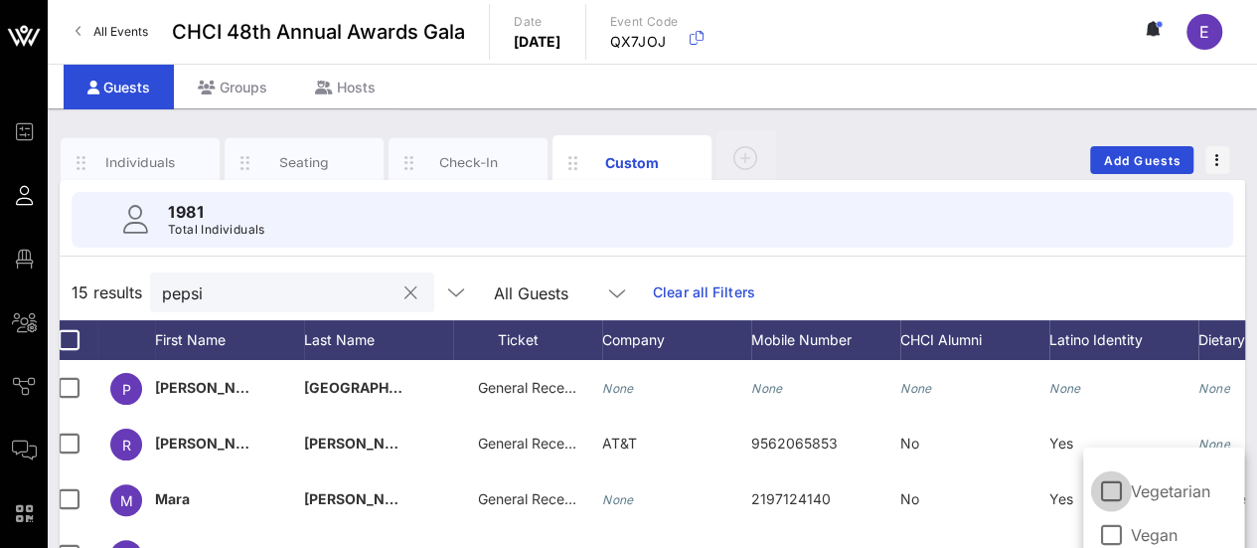
click at [242, 297] on input "pepsi" at bounding box center [278, 292] width 233 height 26
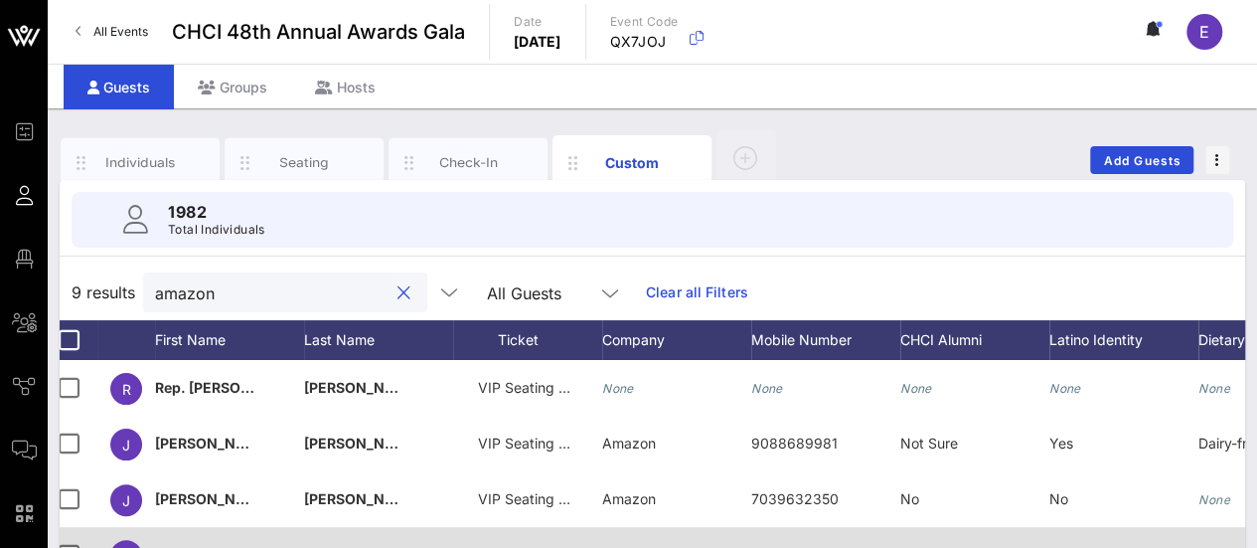
type input "amazon"
